Goal: Navigation & Orientation: Find specific page/section

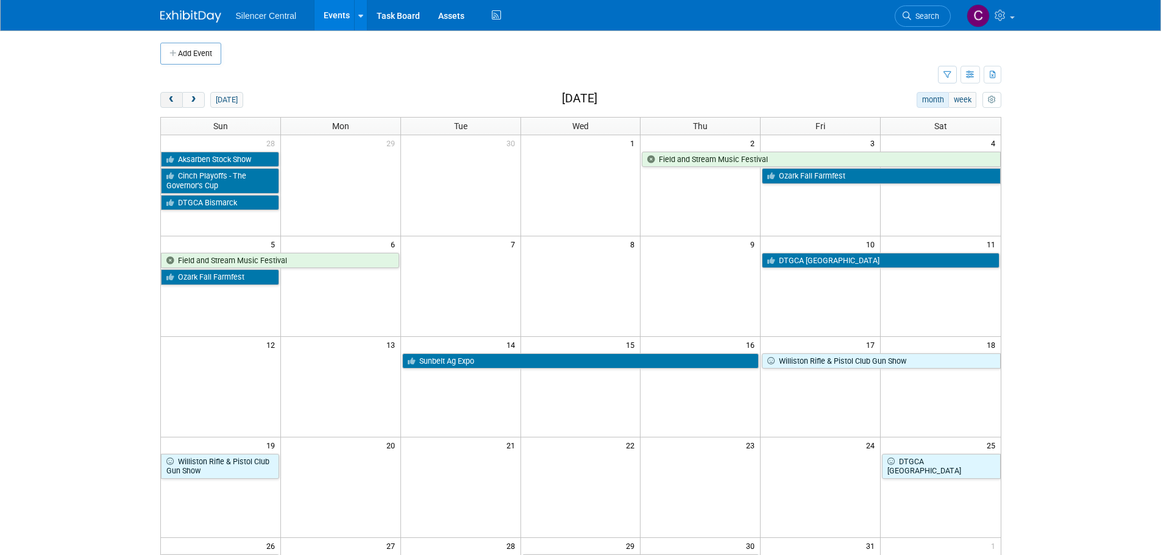
click at [169, 94] on button "prev" at bounding box center [171, 100] width 23 height 16
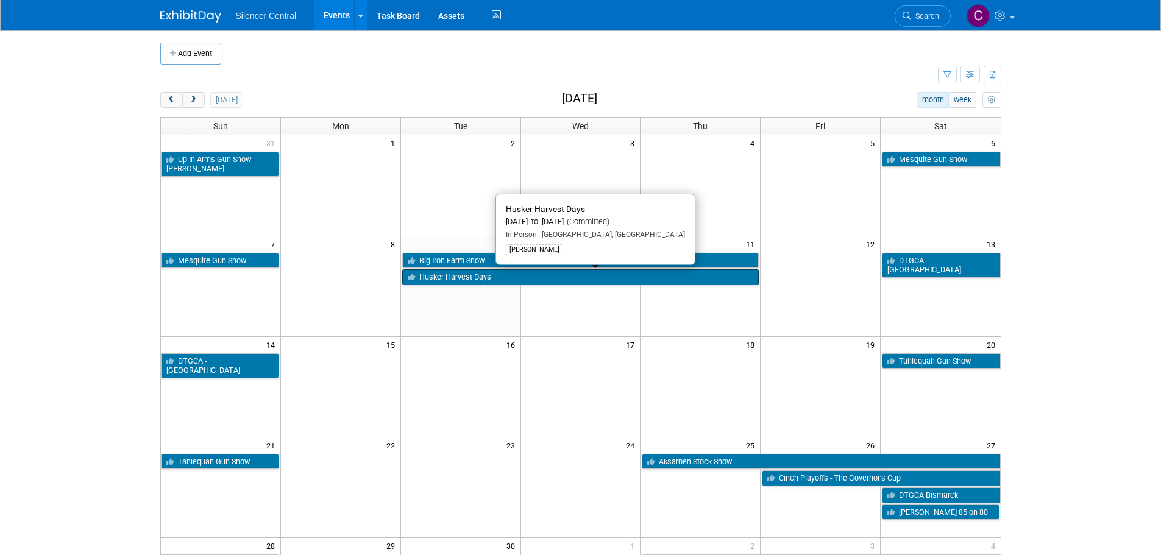
click at [430, 280] on link "Husker Harvest Days" at bounding box center [580, 277] width 357 height 16
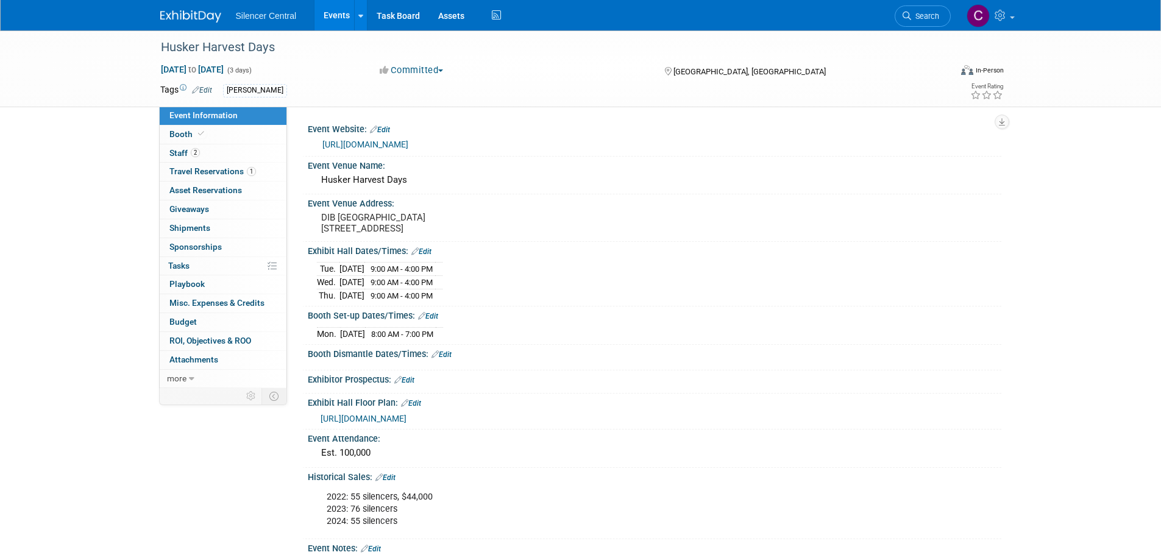
click at [197, 18] on img at bounding box center [190, 16] width 61 height 12
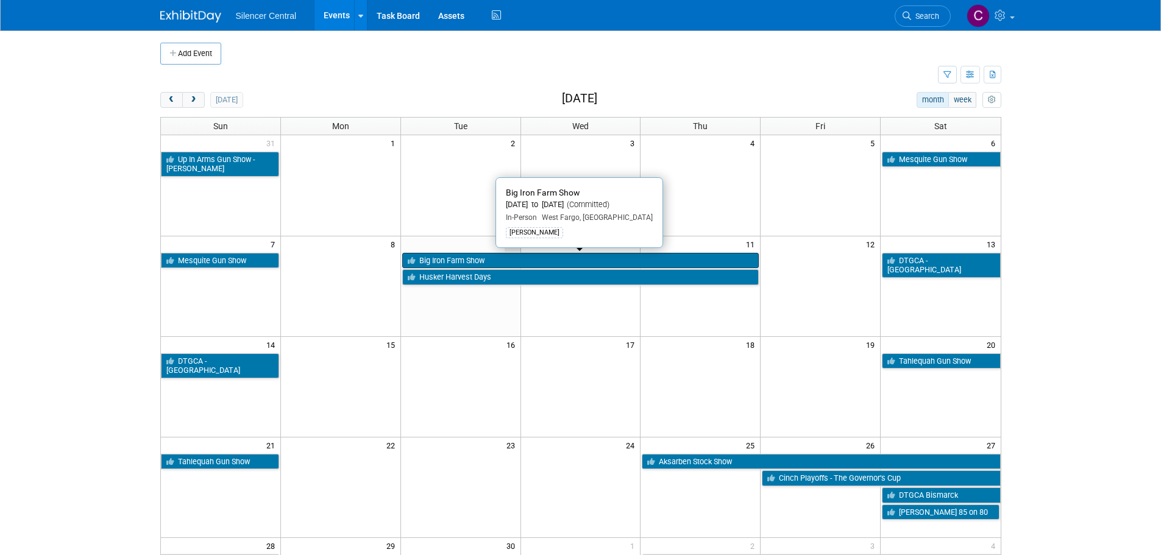
click at [480, 258] on link "Big Iron Farm Show" at bounding box center [580, 261] width 357 height 16
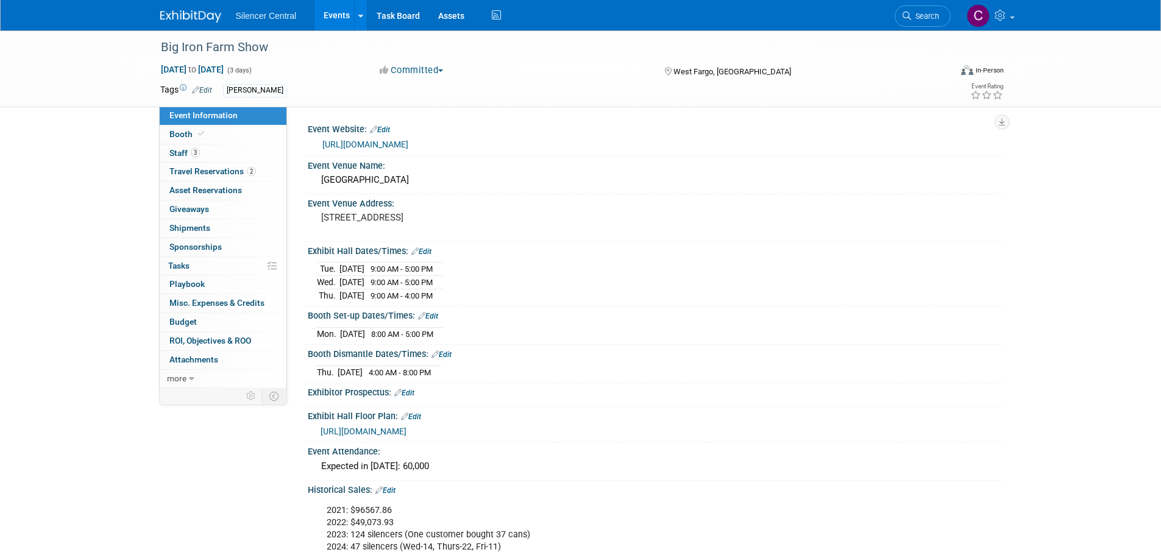
click at [179, 15] on img at bounding box center [190, 16] width 61 height 12
click at [185, 12] on img at bounding box center [190, 16] width 61 height 12
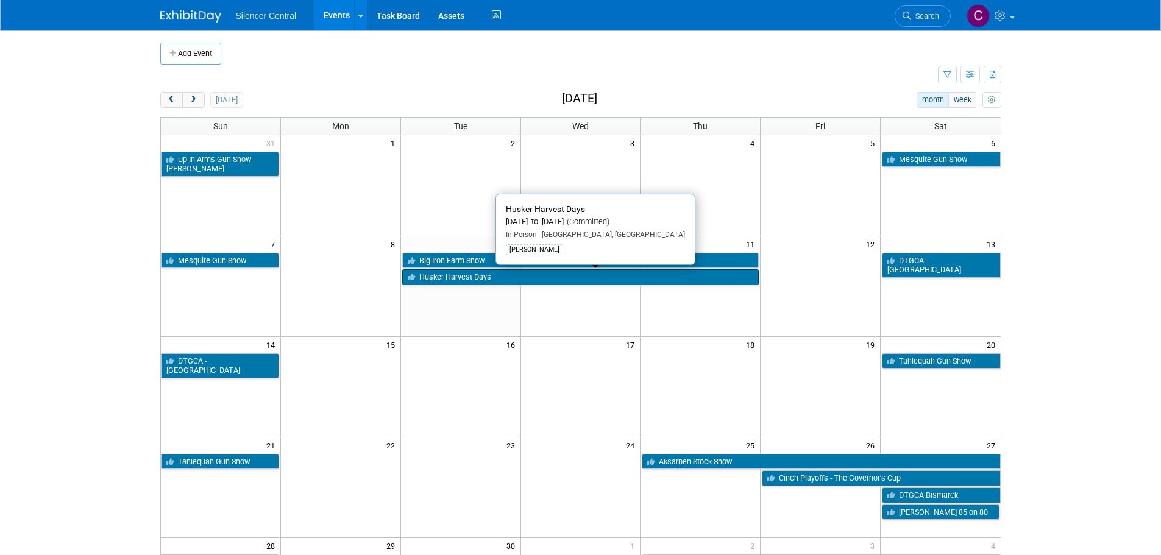
click at [444, 281] on link "Husker Harvest Days" at bounding box center [580, 277] width 357 height 16
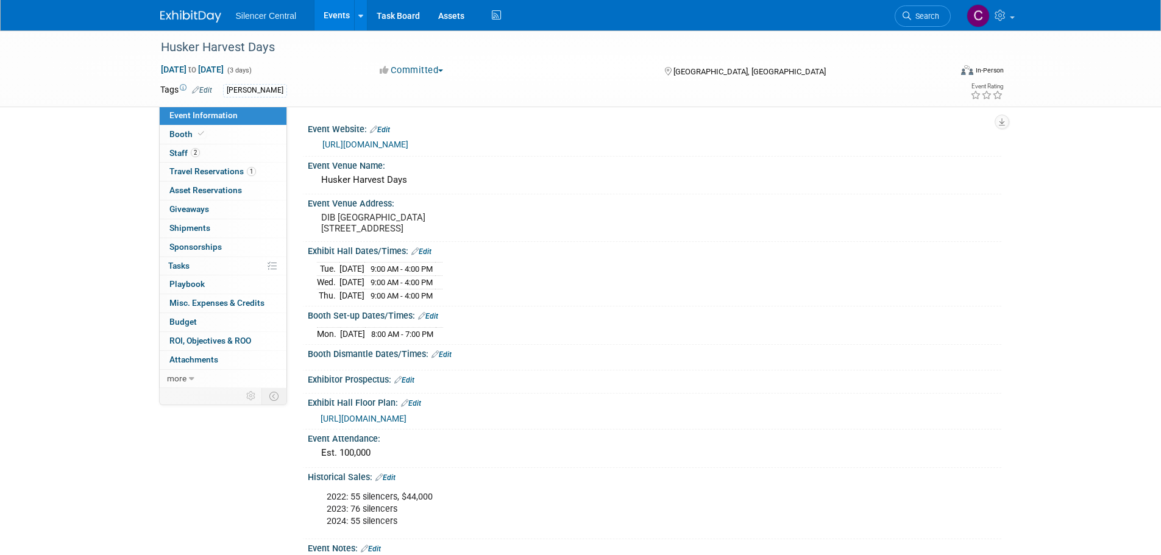
click at [180, 18] on img at bounding box center [190, 16] width 61 height 12
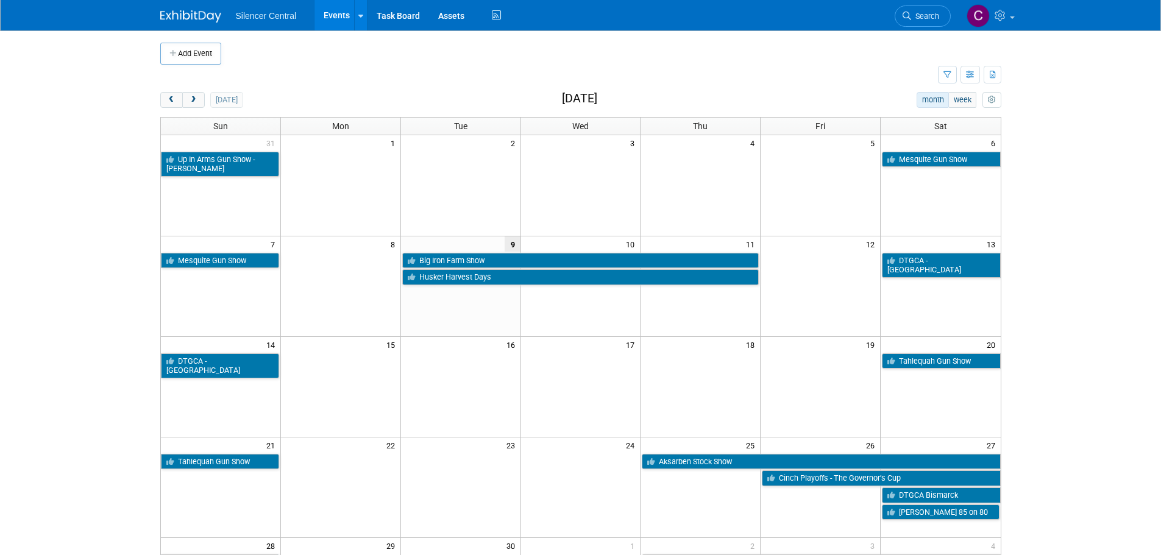
scroll to position [61, 0]
